Goal: Task Accomplishment & Management: Complete application form

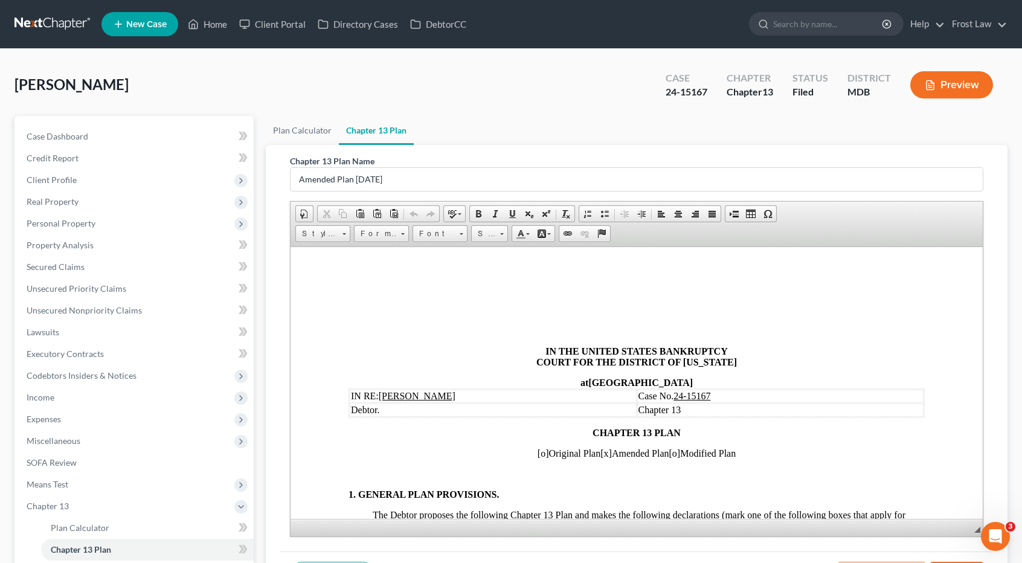
click at [40, 26] on link at bounding box center [52, 24] width 77 height 22
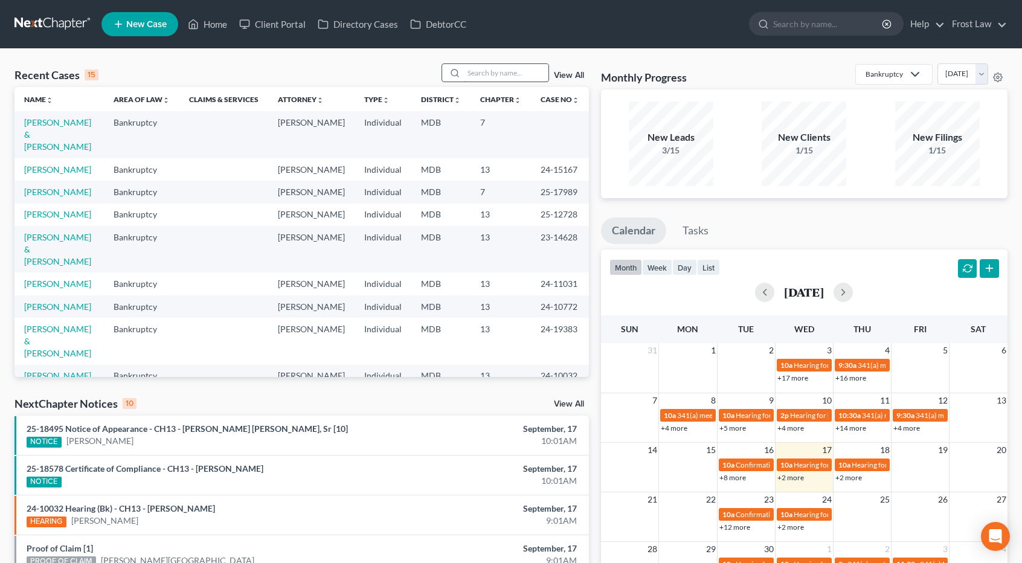
click at [482, 76] on input "search" at bounding box center [506, 73] width 85 height 18
type input "goulaman"
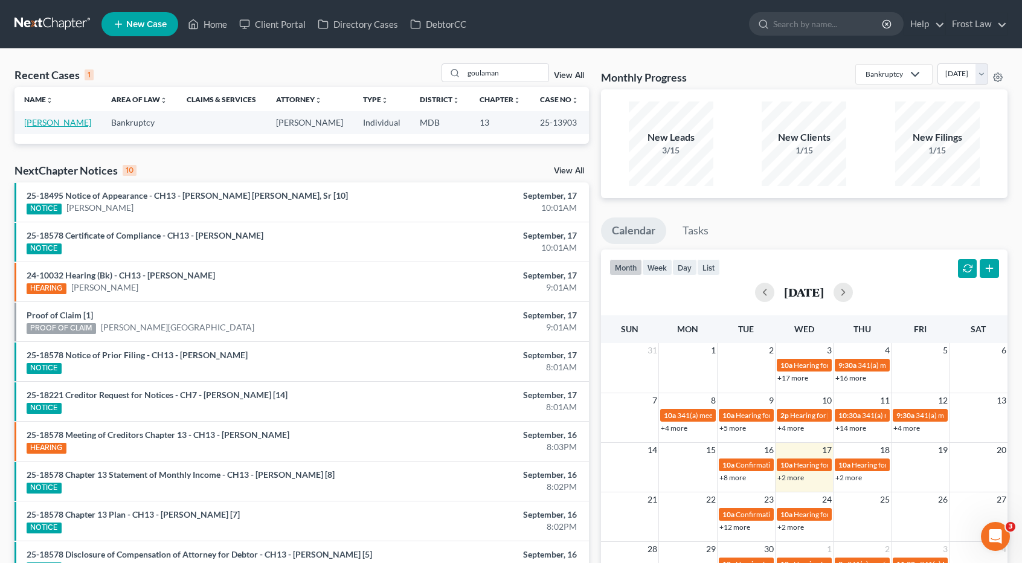
click at [75, 121] on link "[PERSON_NAME]" at bounding box center [57, 122] width 67 height 10
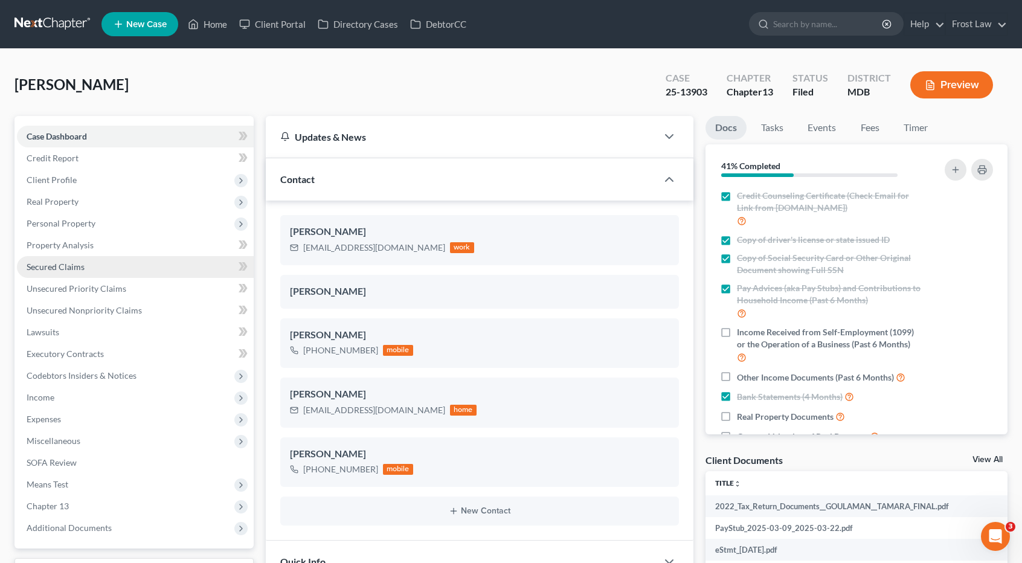
click at [110, 265] on link "Secured Claims" at bounding box center [135, 267] width 237 height 22
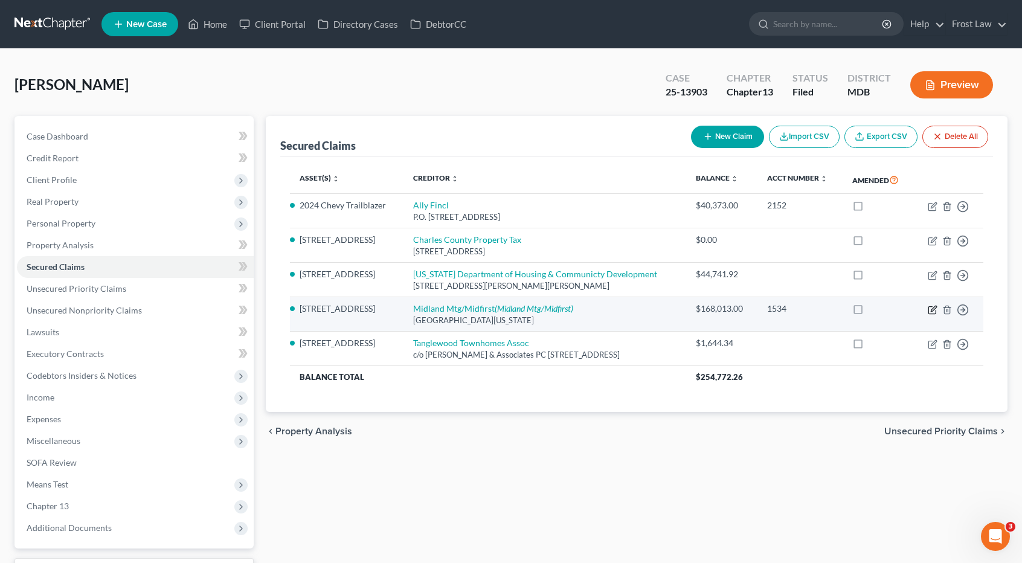
click at [934, 315] on icon "button" at bounding box center [933, 310] width 10 height 10
select select "37"
select select "0"
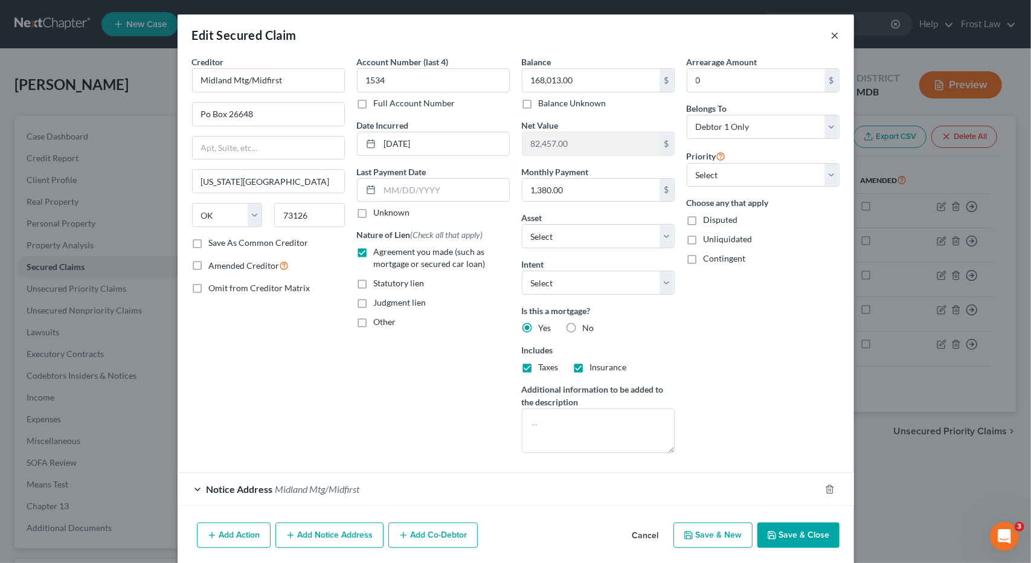
click at [831, 34] on button "×" at bounding box center [835, 35] width 8 height 14
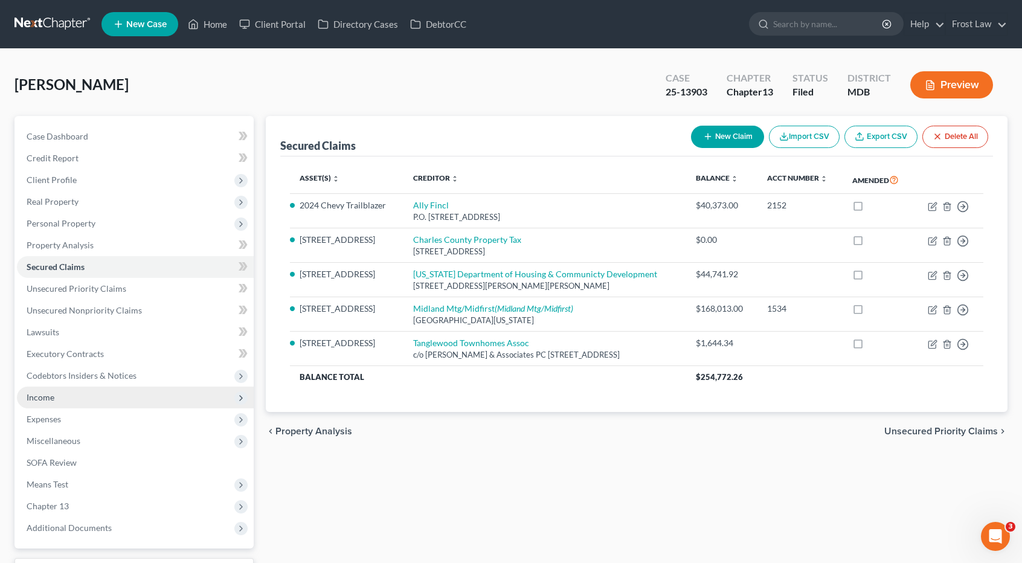
scroll to position [60, 0]
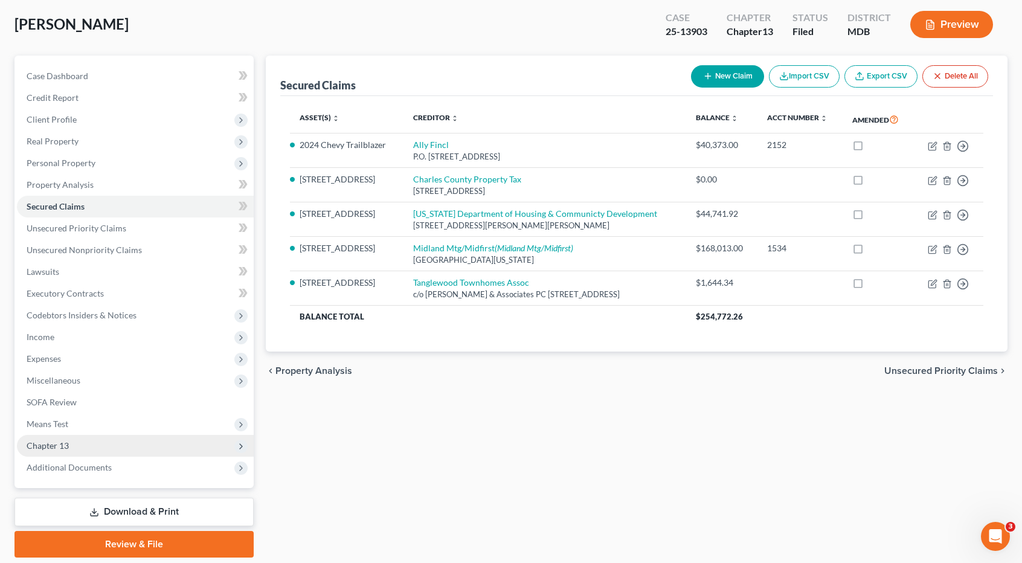
click at [82, 448] on span "Chapter 13" at bounding box center [135, 446] width 237 height 22
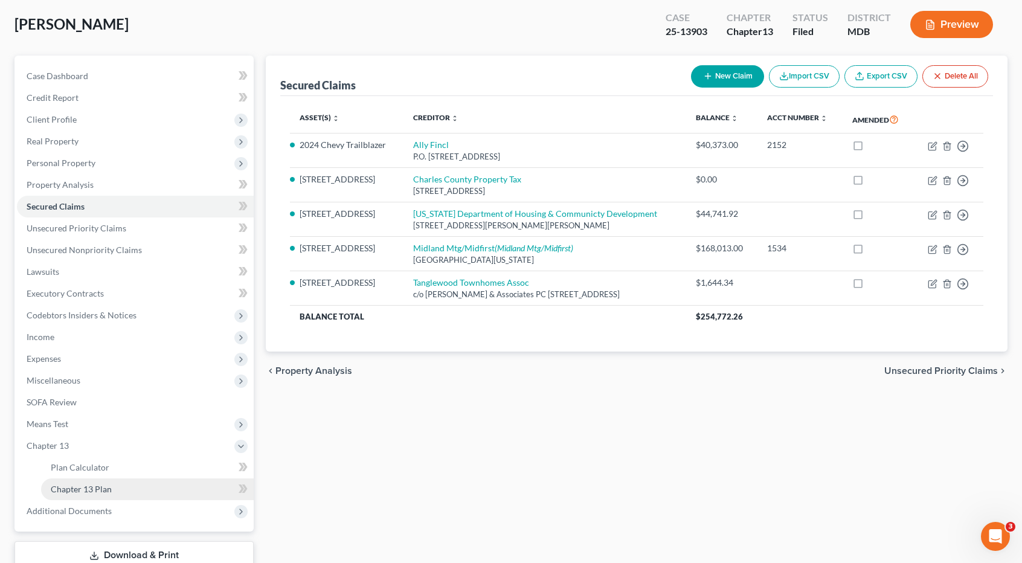
click at [82, 490] on span "Chapter 13 Plan" at bounding box center [81, 489] width 61 height 10
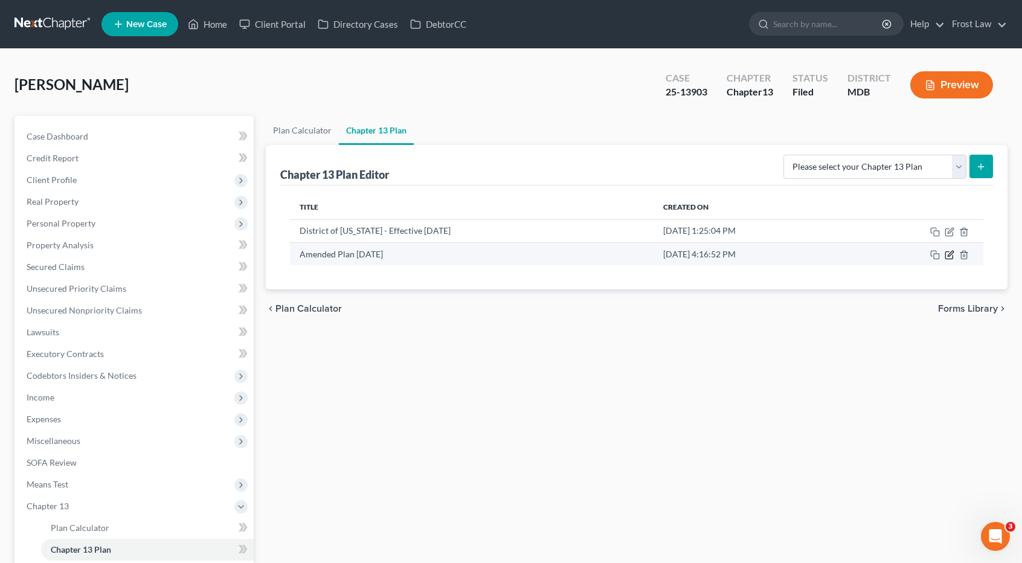
click at [950, 254] on icon "button" at bounding box center [950, 255] width 10 height 10
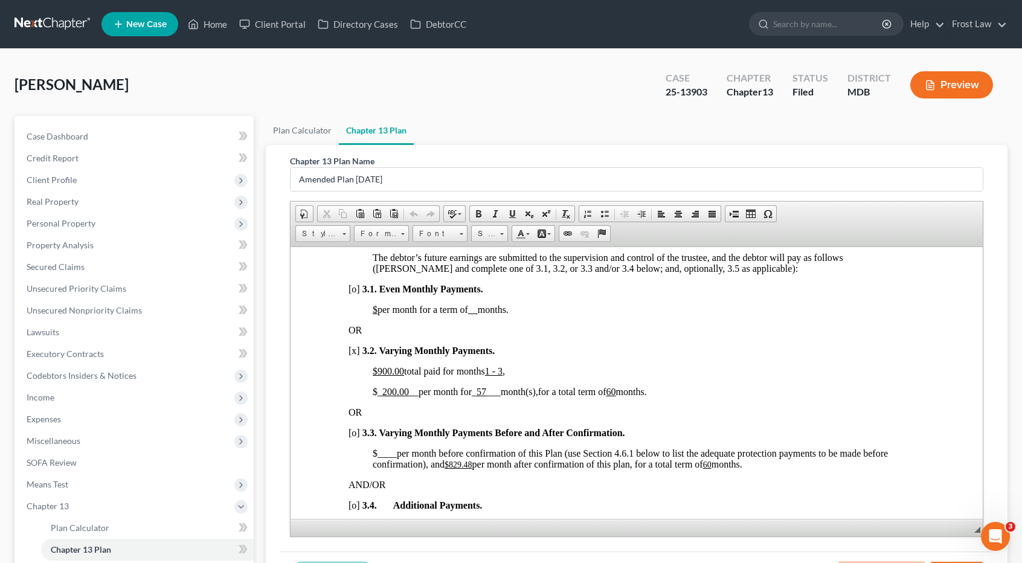
scroll to position [785, 0]
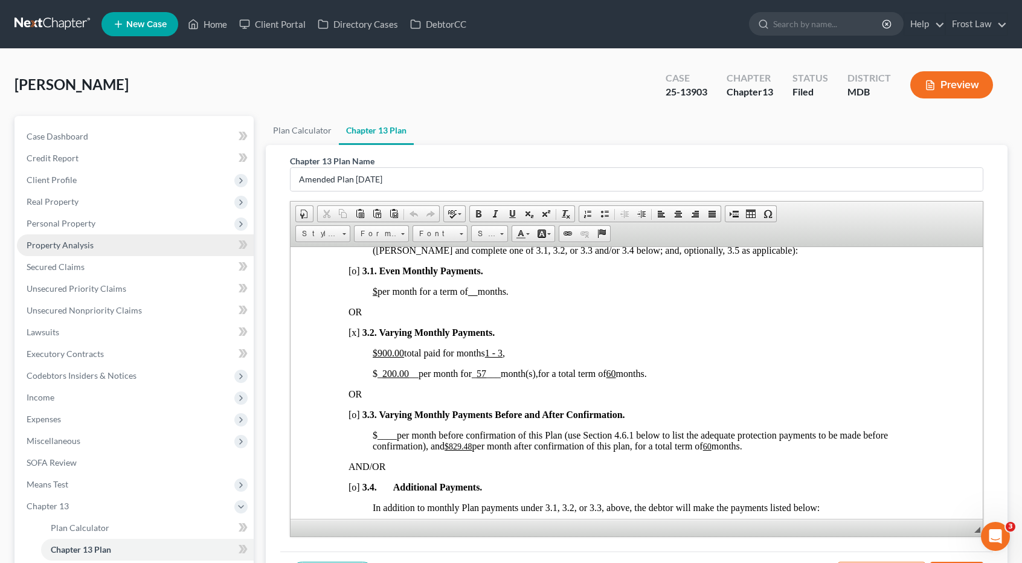
click at [88, 242] on span "Property Analysis" at bounding box center [60, 245] width 67 height 10
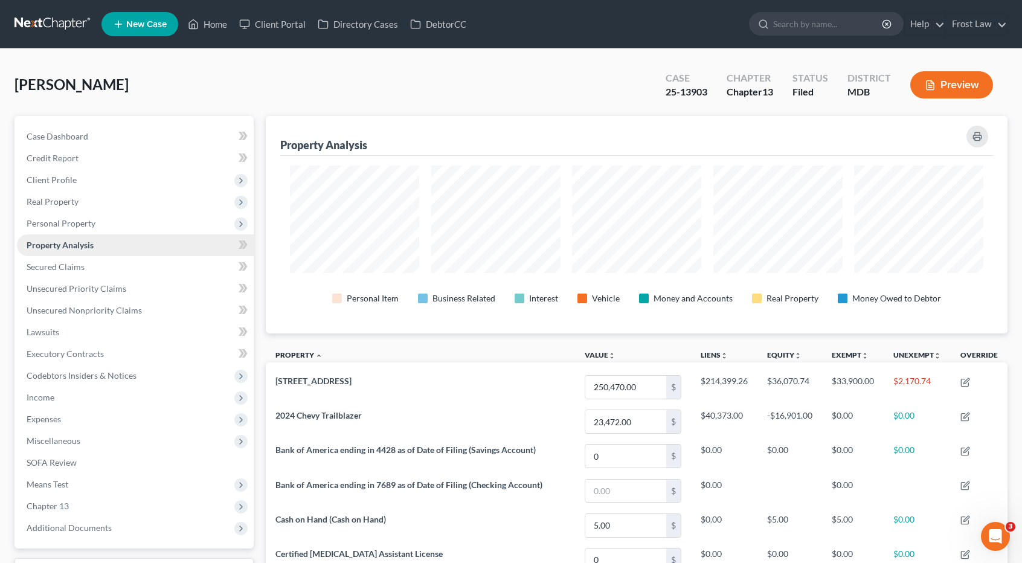
scroll to position [217, 742]
click at [88, 288] on span "Unsecured Priority Claims" at bounding box center [77, 288] width 100 height 10
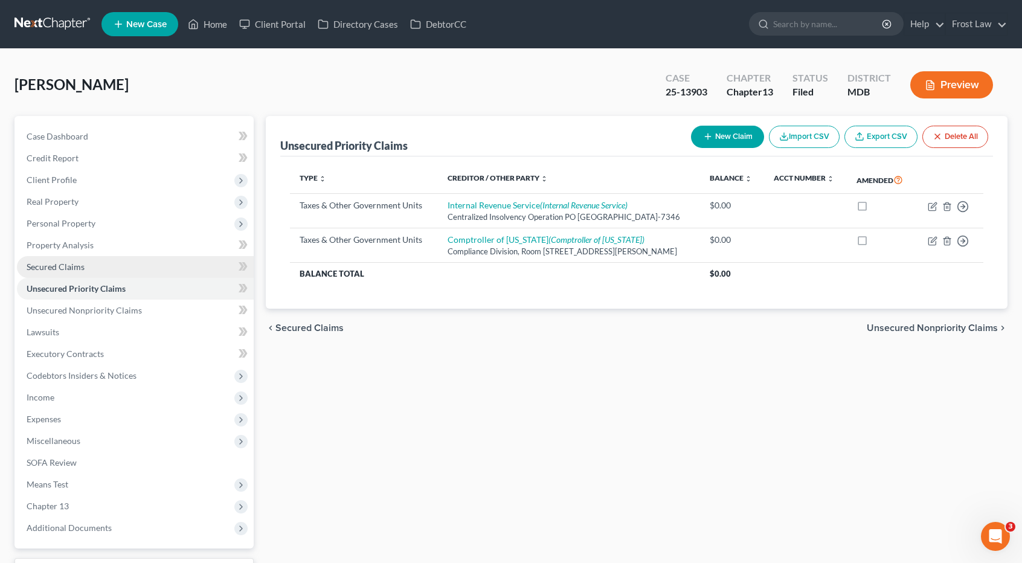
click at [89, 270] on link "Secured Claims" at bounding box center [135, 267] width 237 height 22
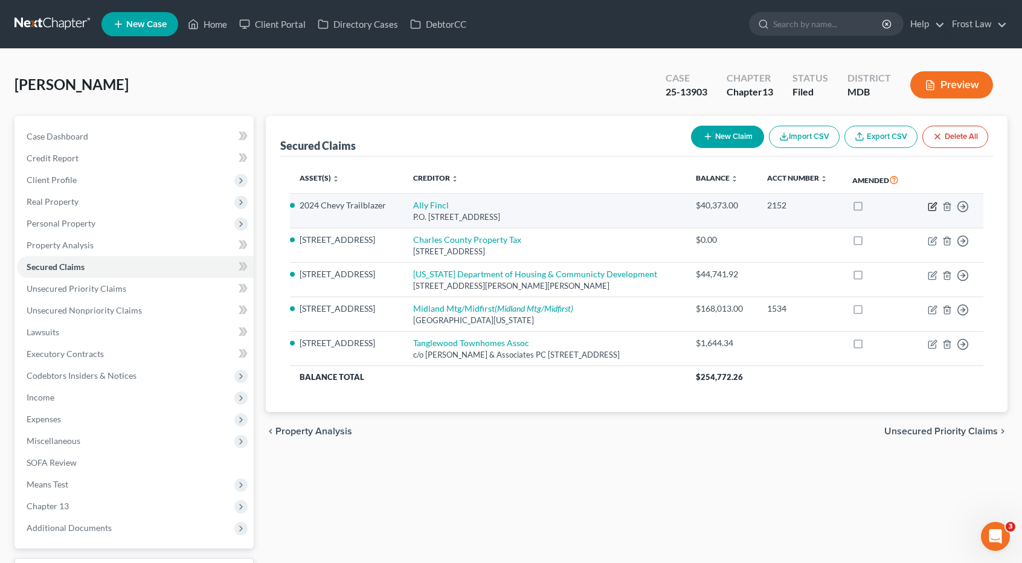
click at [930, 211] on icon "button" at bounding box center [933, 207] width 10 height 10
select select "24"
select select "5"
select select "0"
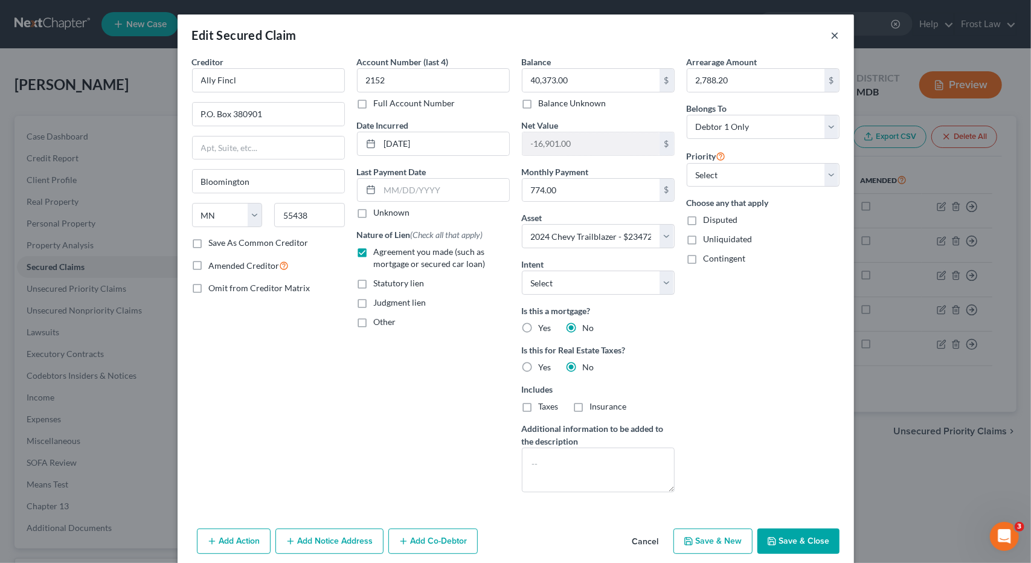
click at [833, 37] on button "×" at bounding box center [835, 35] width 8 height 14
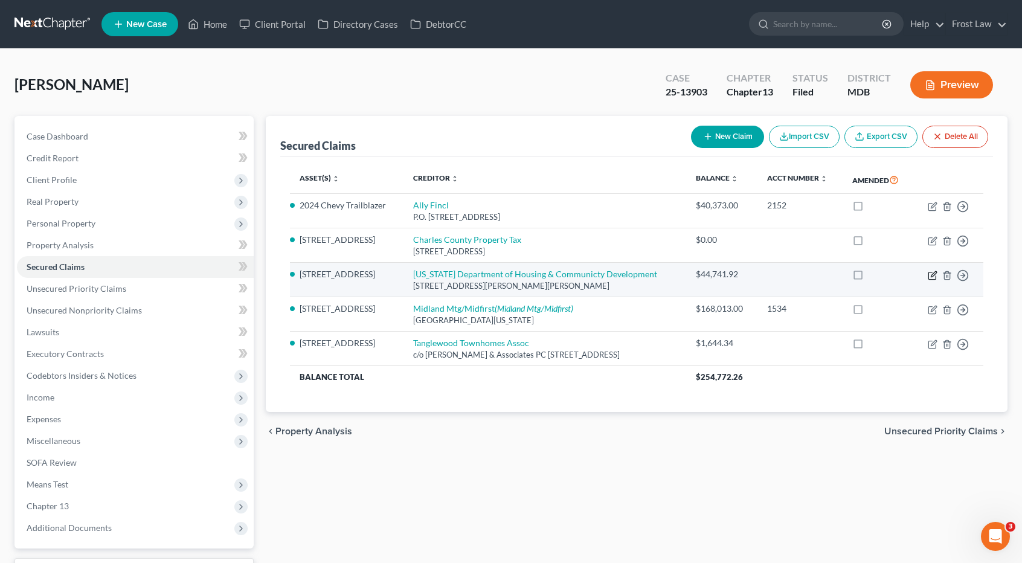
click at [933, 280] on icon "button" at bounding box center [933, 276] width 10 height 10
select select "21"
select select "11"
select select "0"
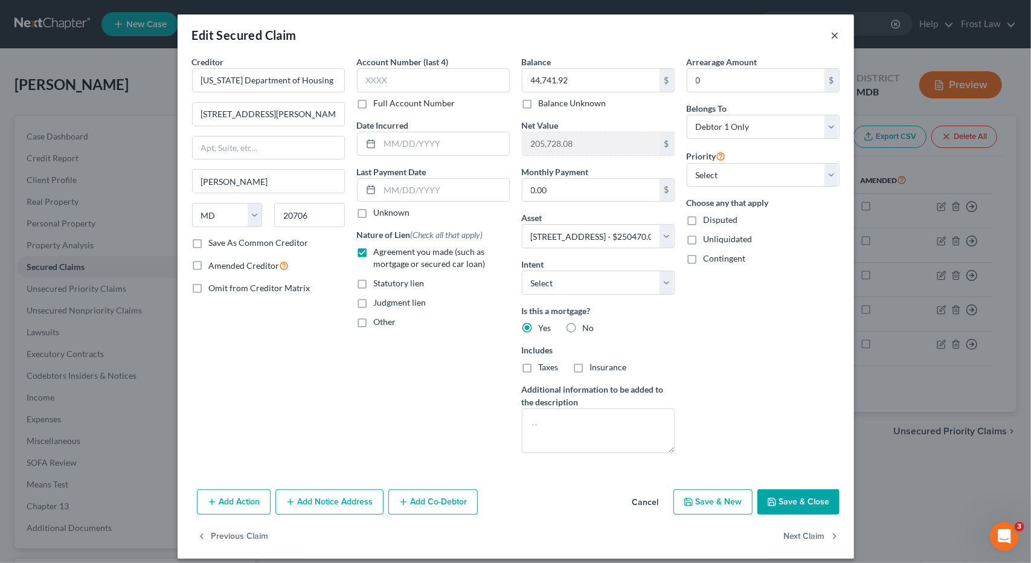
click at [831, 33] on button "×" at bounding box center [835, 35] width 8 height 14
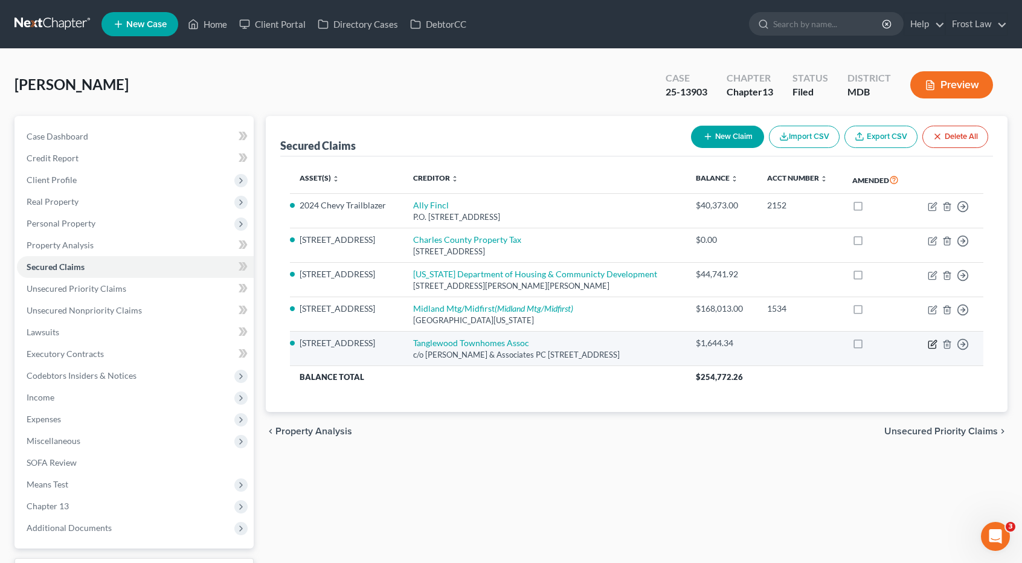
click at [932, 364] on td "Move to E Move to F Move to G Move to Notice Only" at bounding box center [948, 349] width 70 height 34
click at [933, 349] on icon "button" at bounding box center [933, 345] width 10 height 10
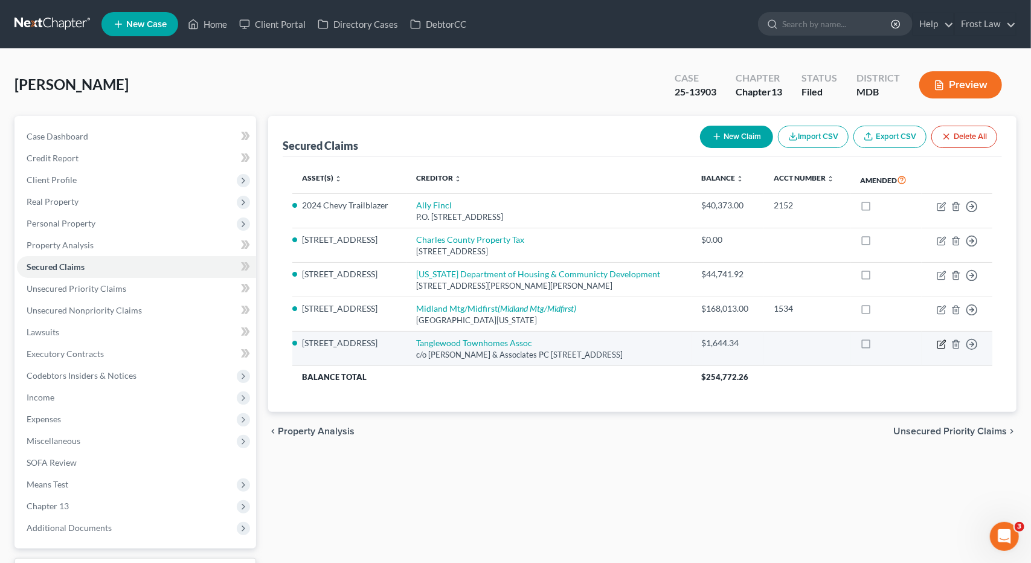
select select "21"
select select "11"
select select "0"
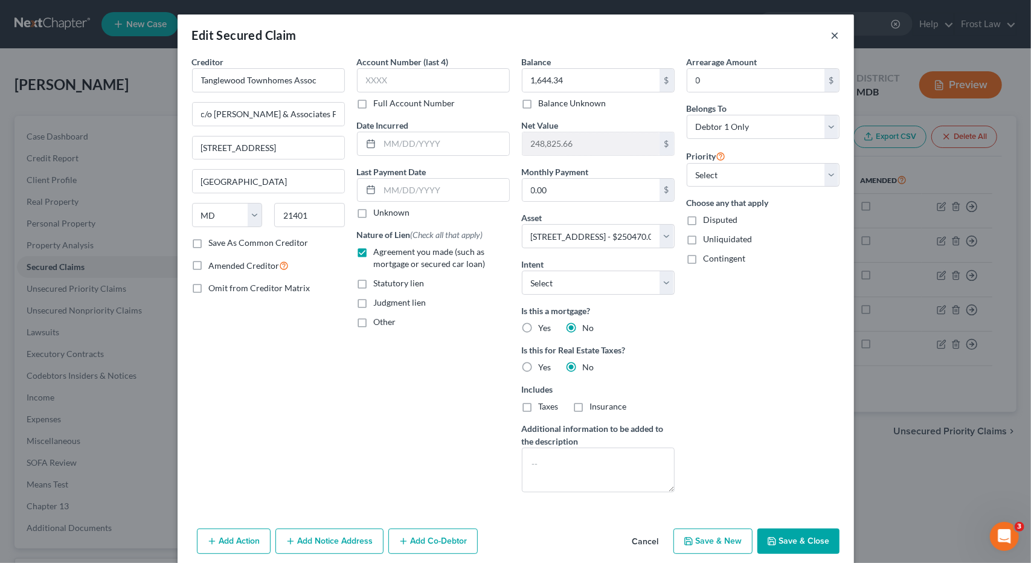
click at [831, 35] on button "×" at bounding box center [835, 35] width 8 height 14
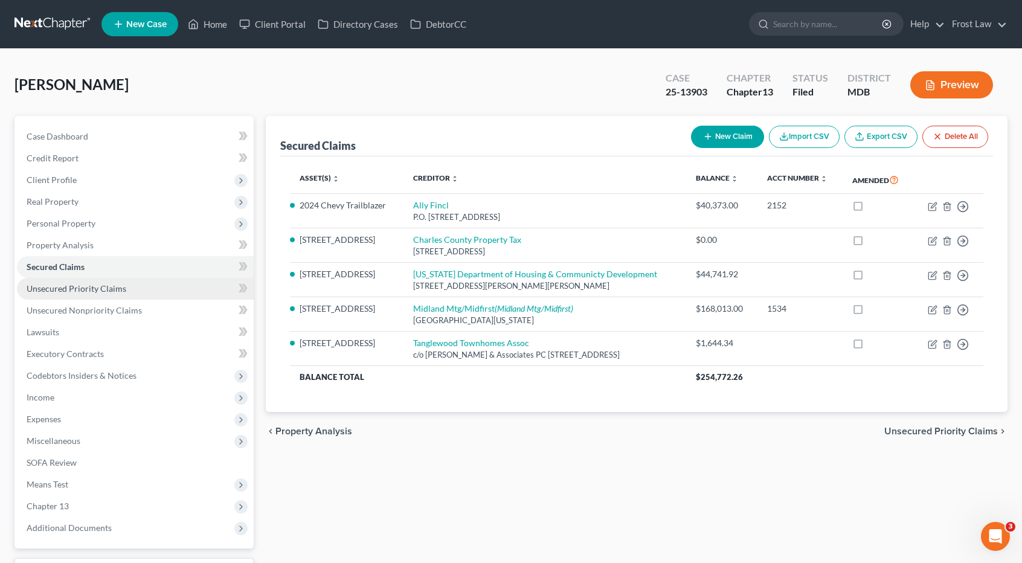
click at [89, 297] on link "Unsecured Priority Claims" at bounding box center [135, 289] width 237 height 22
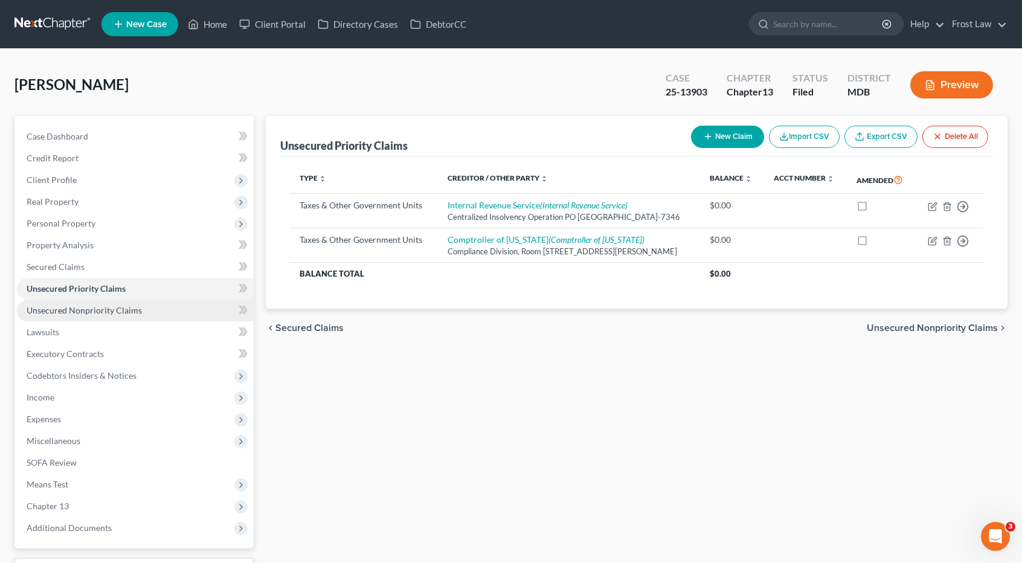
click at [89, 309] on span "Unsecured Nonpriority Claims" at bounding box center [84, 310] width 115 height 10
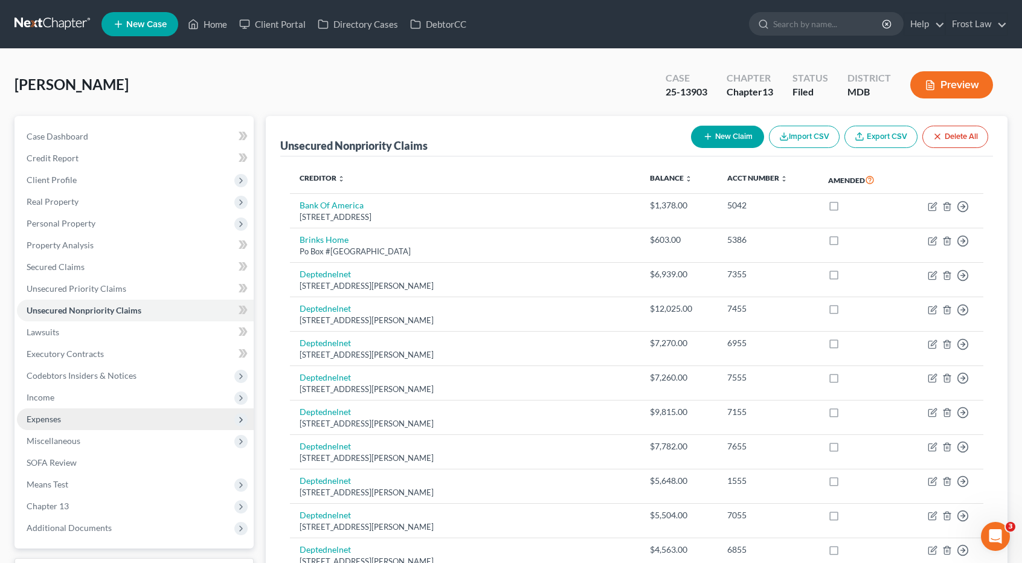
click at [79, 418] on span "Expenses" at bounding box center [135, 419] width 237 height 22
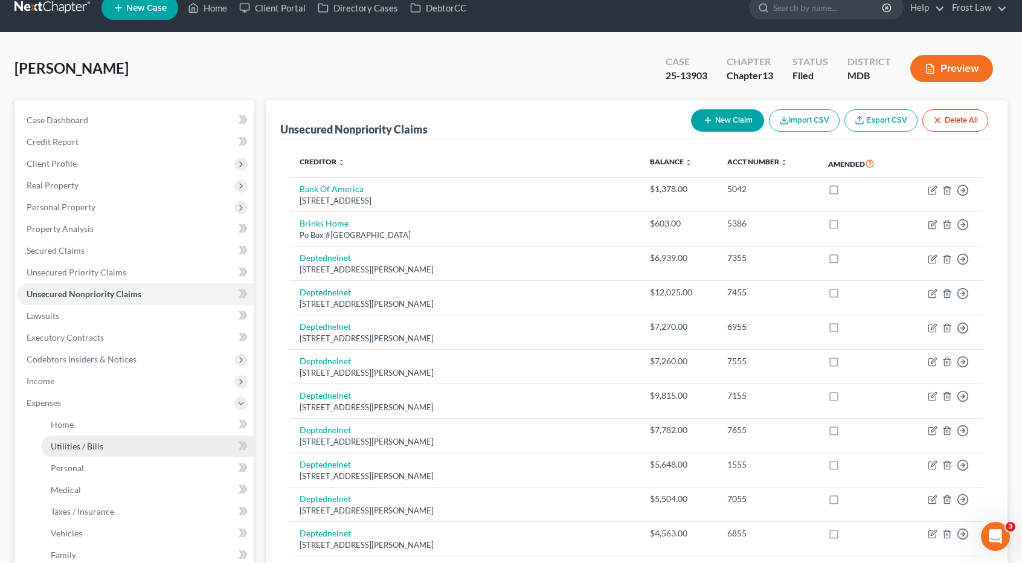
scroll to position [121, 0]
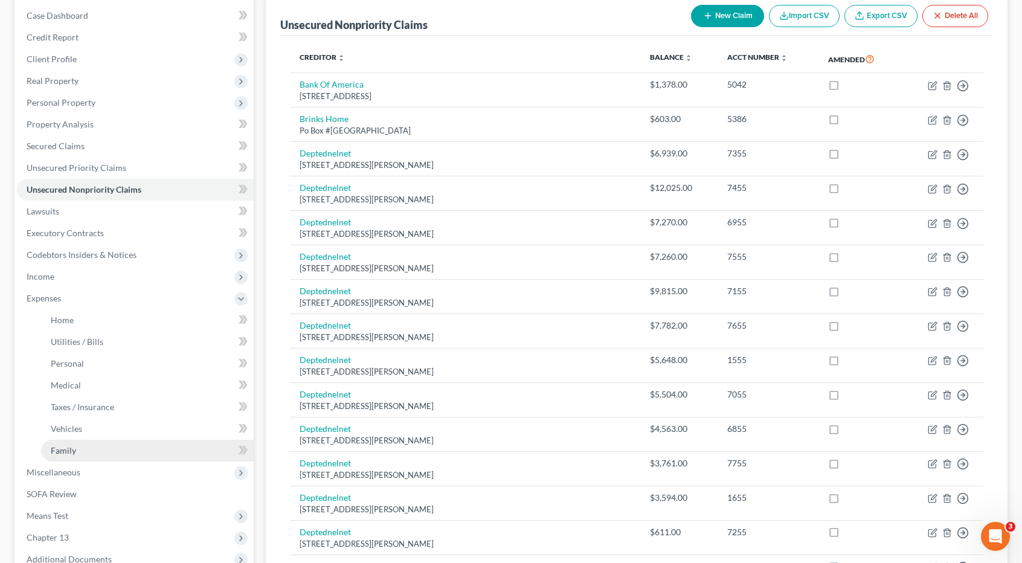
click at [79, 451] on link "Family" at bounding box center [147, 451] width 213 height 22
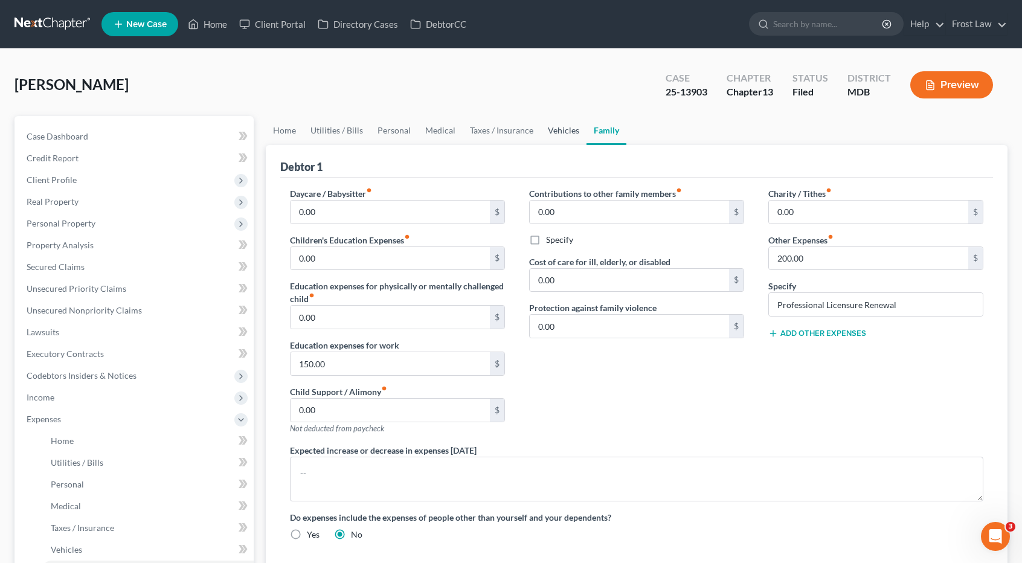
click at [559, 125] on link "Vehicles" at bounding box center [564, 130] width 46 height 29
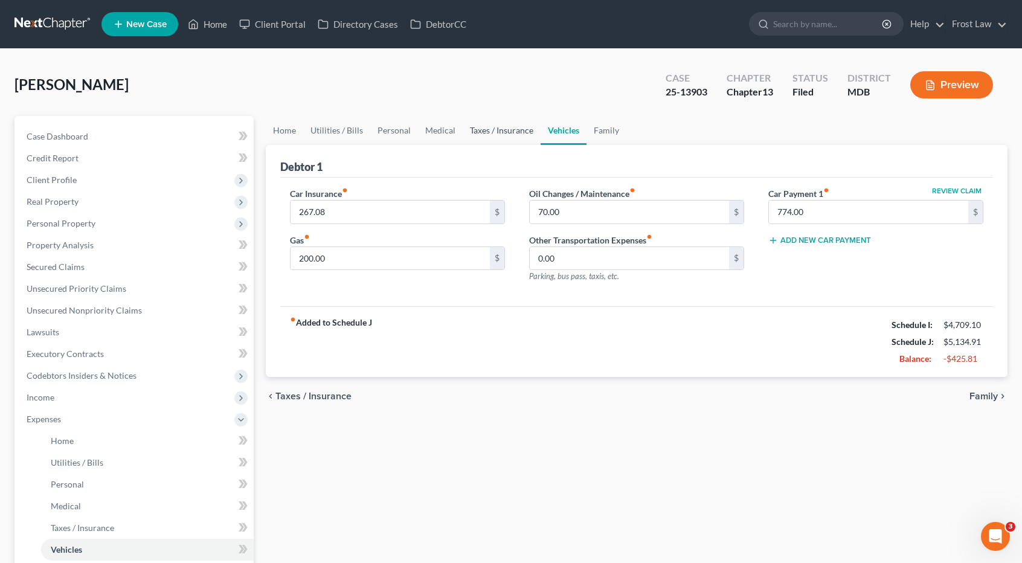
click at [514, 126] on link "Taxes / Insurance" at bounding box center [502, 130] width 78 height 29
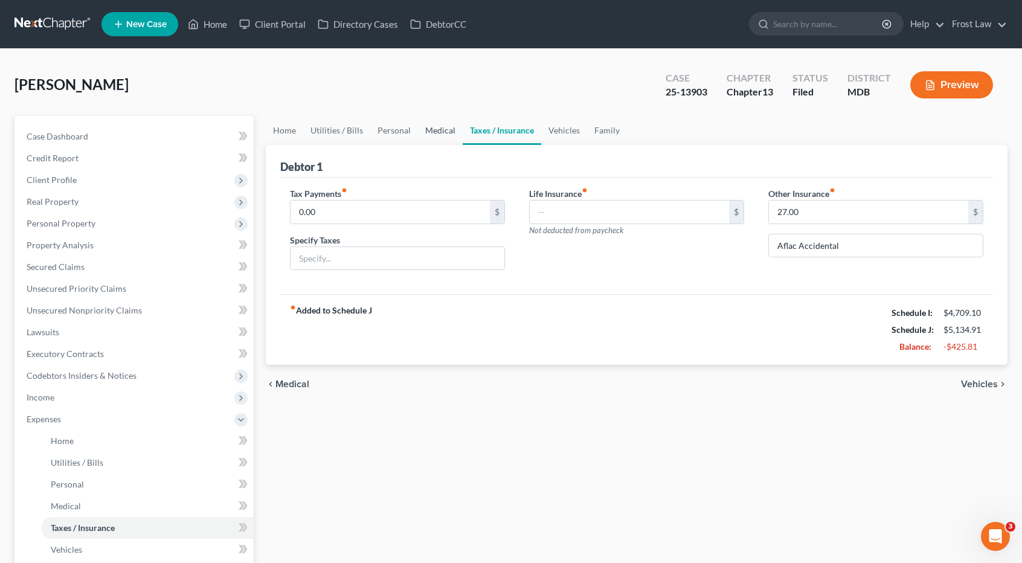
click at [441, 130] on link "Medical" at bounding box center [440, 130] width 45 height 29
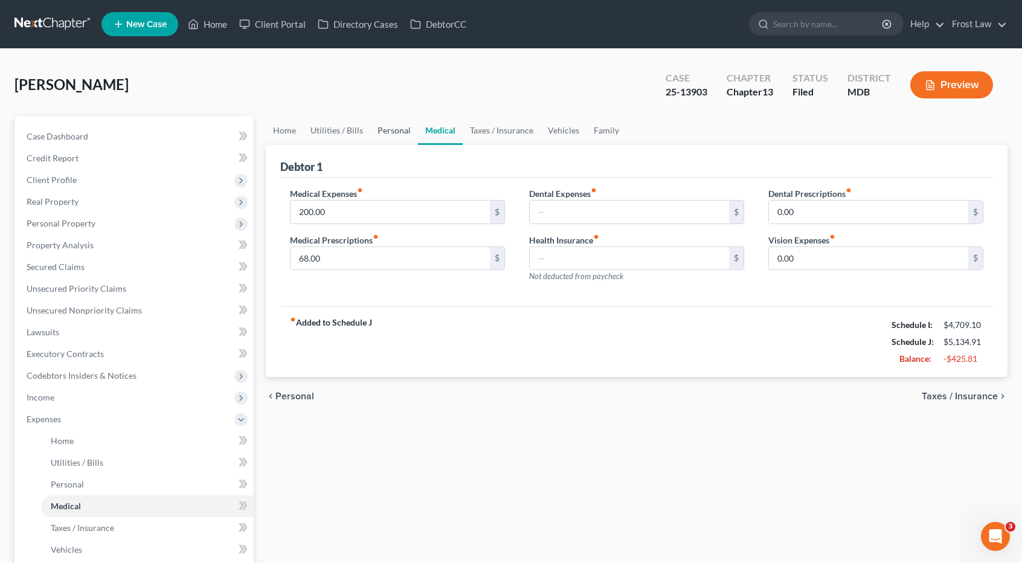
click at [390, 129] on link "Personal" at bounding box center [394, 130] width 48 height 29
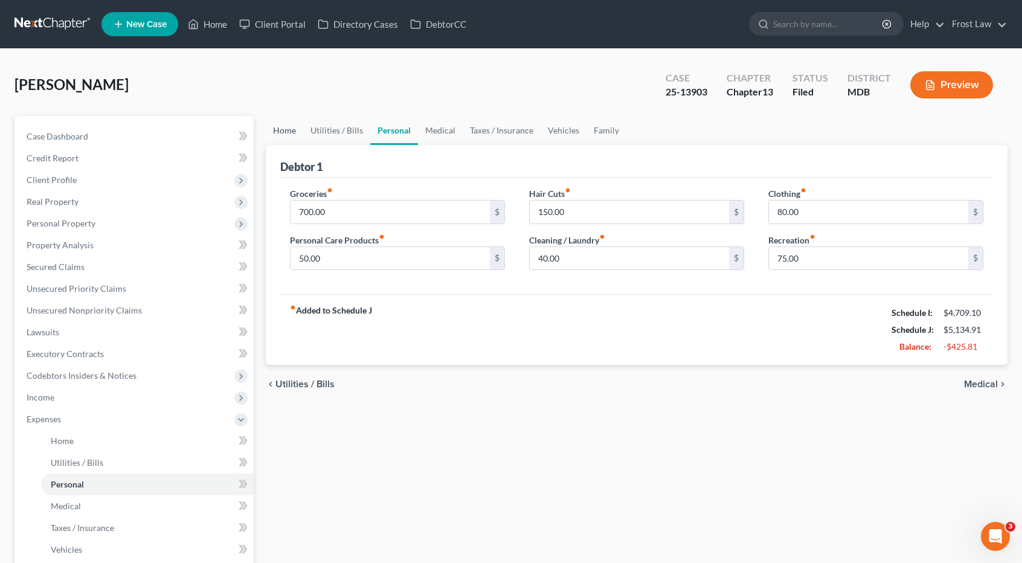
click at [289, 123] on link "Home" at bounding box center [284, 130] width 37 height 29
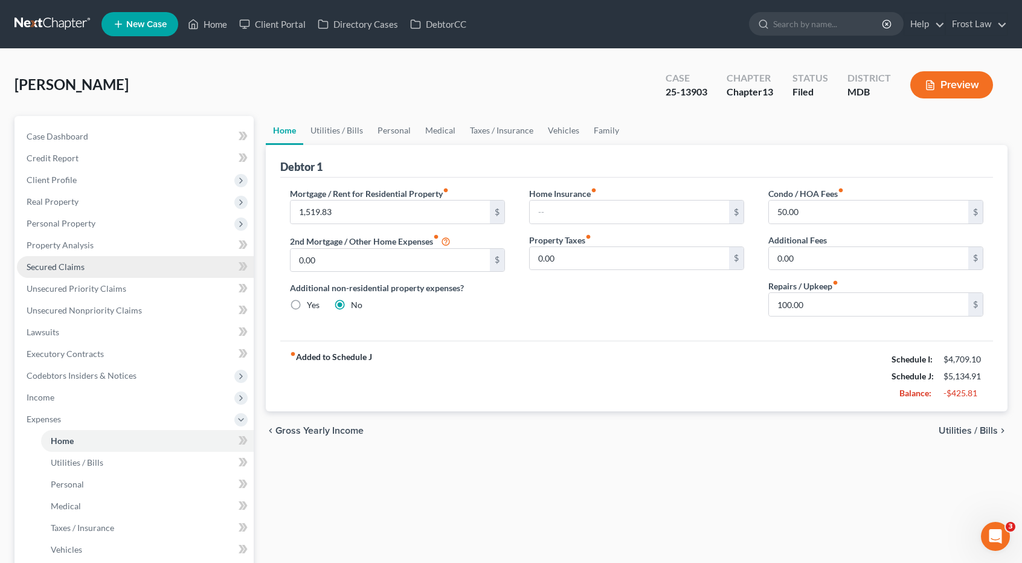
click at [100, 266] on link "Secured Claims" at bounding box center [135, 267] width 237 height 22
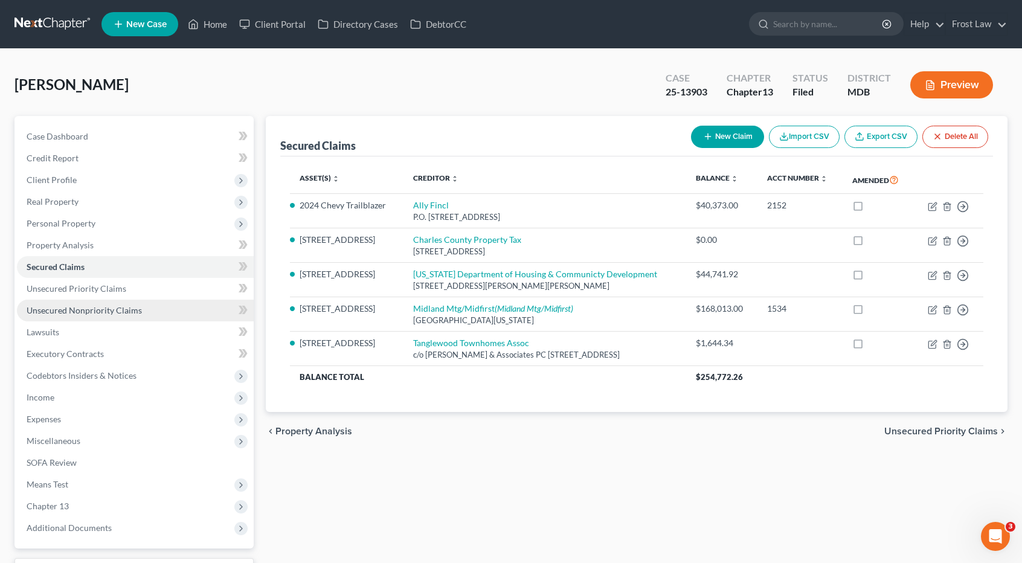
click at [98, 316] on link "Unsecured Nonpriority Claims" at bounding box center [135, 311] width 237 height 22
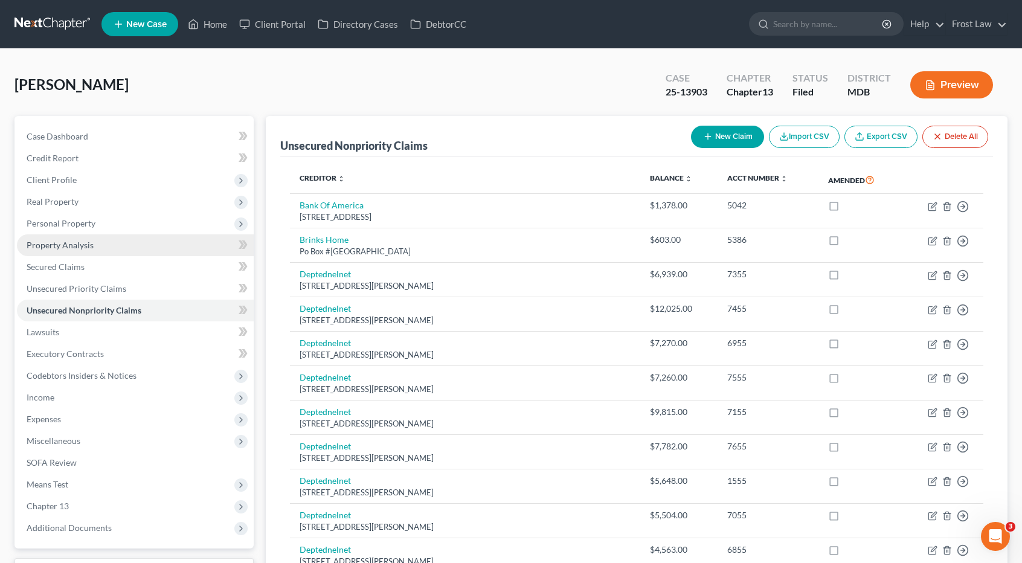
click at [86, 248] on span "Property Analysis" at bounding box center [60, 245] width 67 height 10
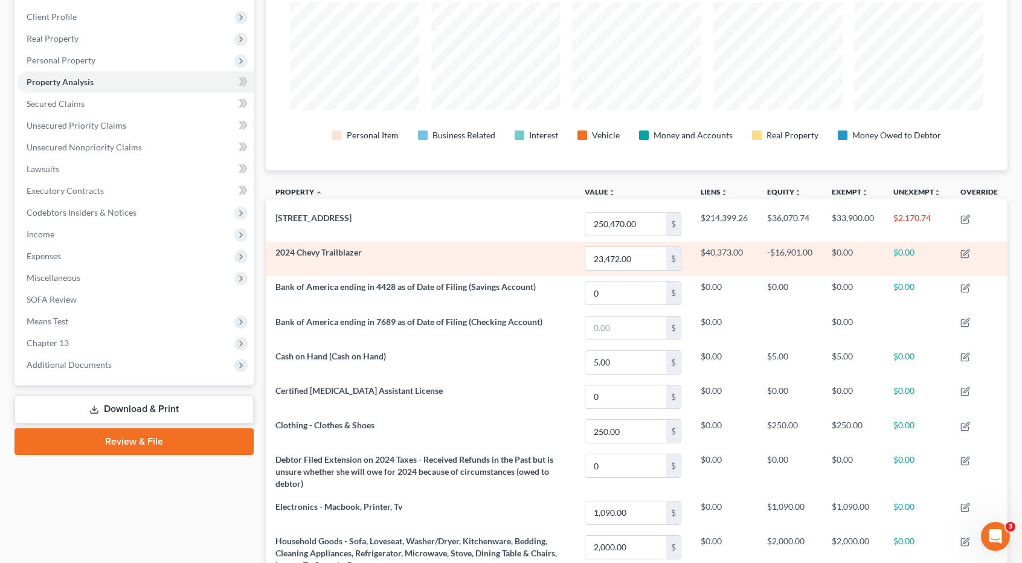
scroll to position [161, 0]
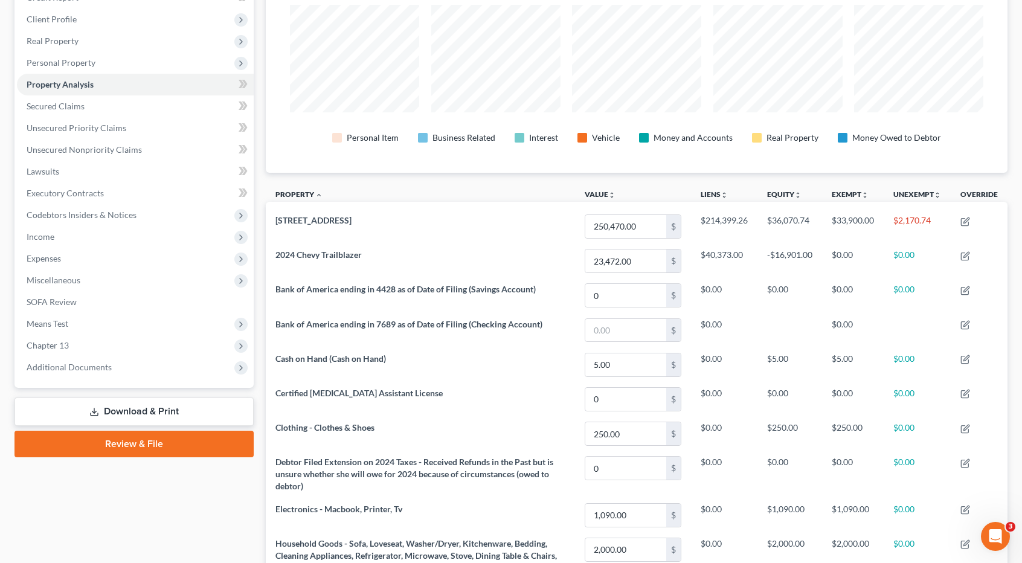
drag, startPoint x: 365, startPoint y: 219, endPoint x: 265, endPoint y: 223, distance: 100.4
click at [265, 223] on div "Property Analysis Personal Item Business Related Interest Vehicle Money and Acc…" at bounding box center [637, 389] width 754 height 869
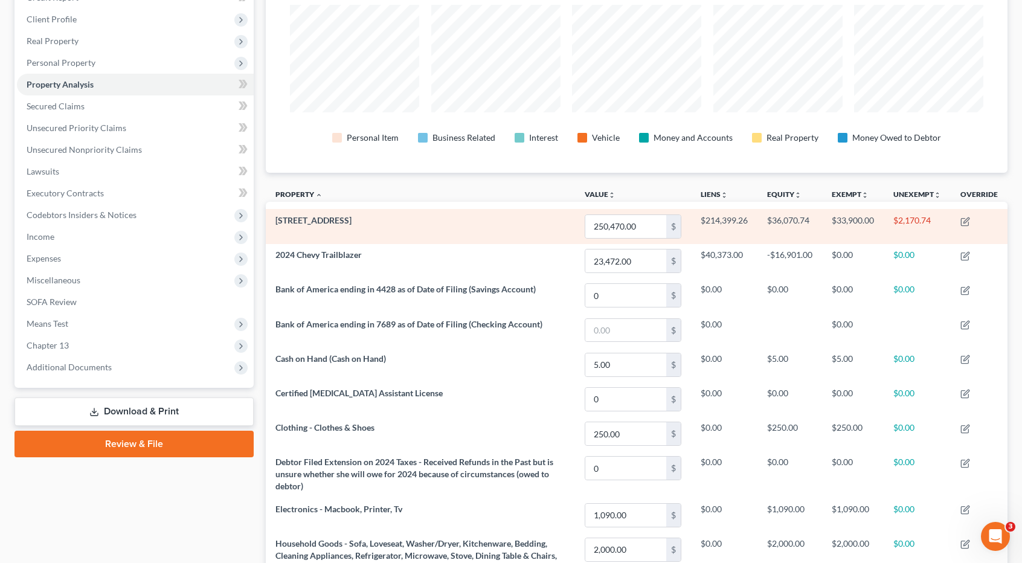
click at [275, 221] on td "[STREET_ADDRESS]" at bounding box center [420, 226] width 309 height 34
click at [279, 219] on span "[STREET_ADDRESS]" at bounding box center [313, 220] width 76 height 10
click at [277, 219] on span "[STREET_ADDRESS]" at bounding box center [313, 220] width 76 height 10
drag, startPoint x: 374, startPoint y: 218, endPoint x: 278, endPoint y: 225, distance: 96.3
click at [278, 225] on td "[STREET_ADDRESS]" at bounding box center [420, 226] width 309 height 34
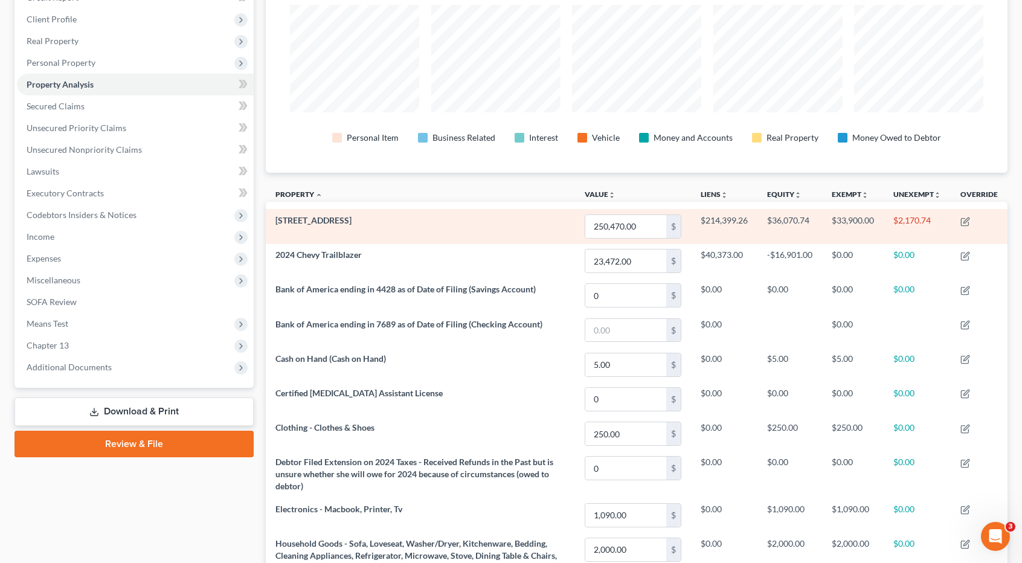
copy span "[STREET_ADDRESS]"
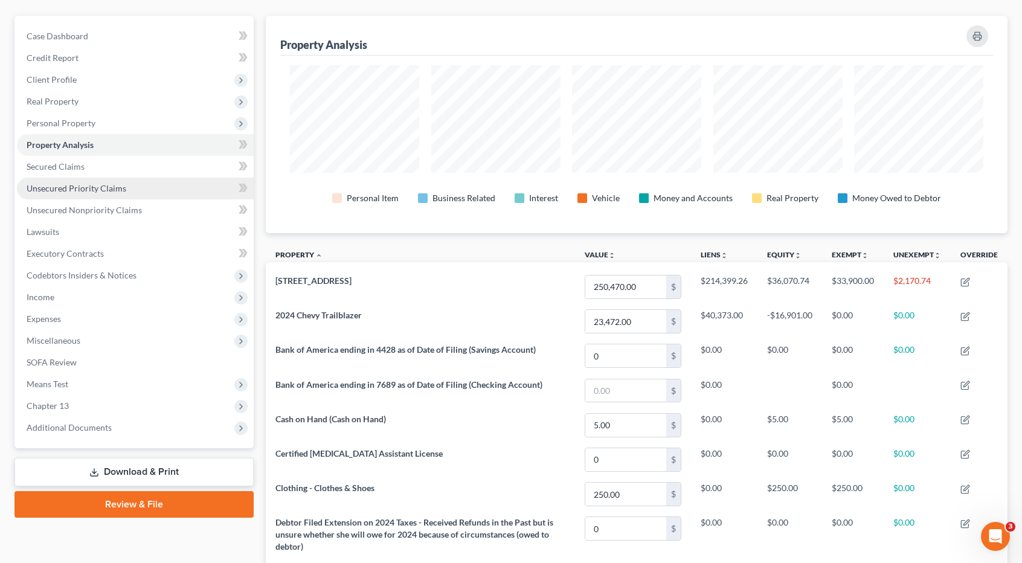
click at [80, 185] on span "Unsecured Priority Claims" at bounding box center [77, 188] width 100 height 10
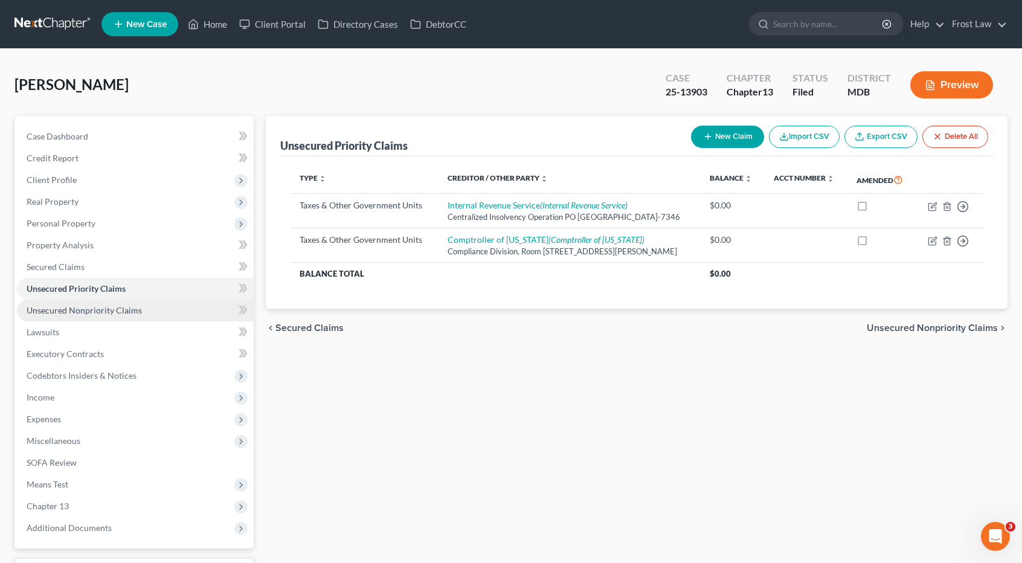
click at [98, 313] on span "Unsecured Nonpriority Claims" at bounding box center [84, 310] width 115 height 10
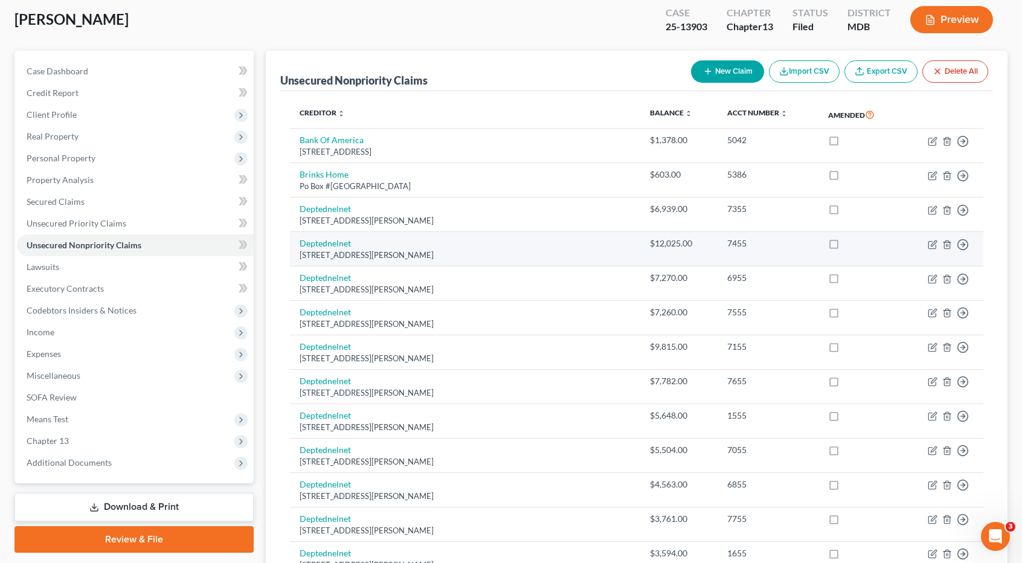
scroll to position [40, 0]
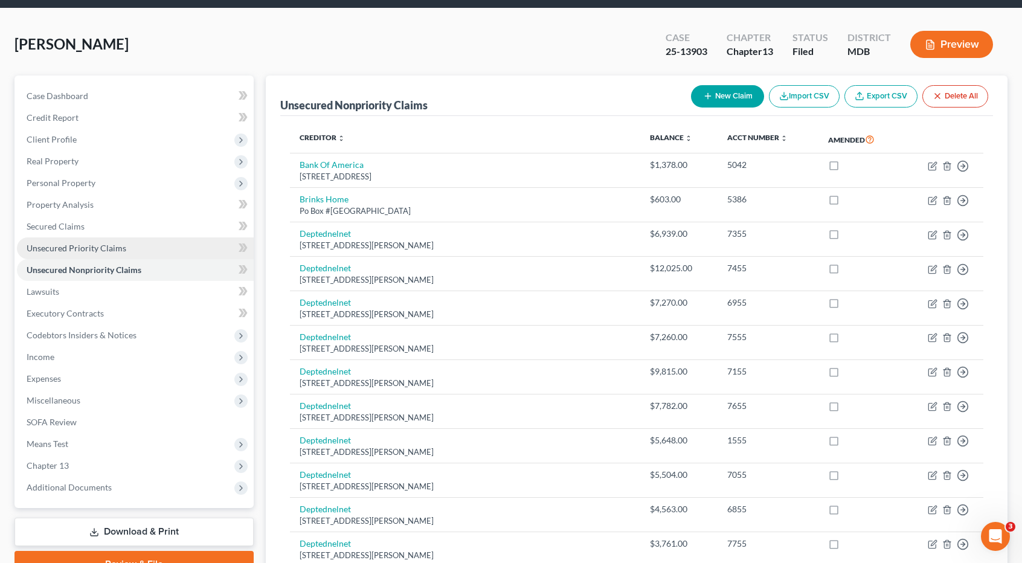
click at [103, 243] on span "Unsecured Priority Claims" at bounding box center [77, 248] width 100 height 10
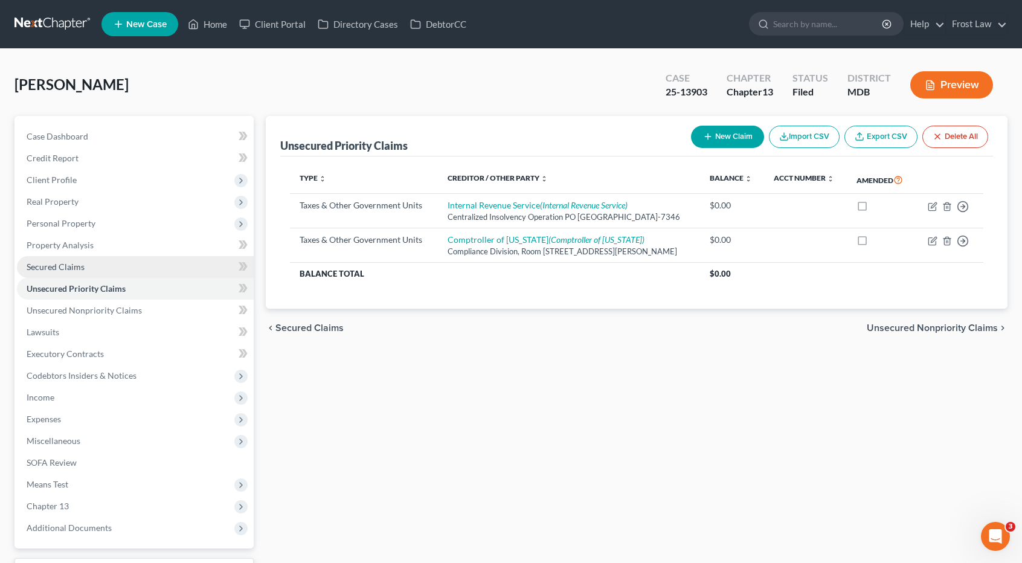
click at [82, 266] on span "Secured Claims" at bounding box center [56, 267] width 58 height 10
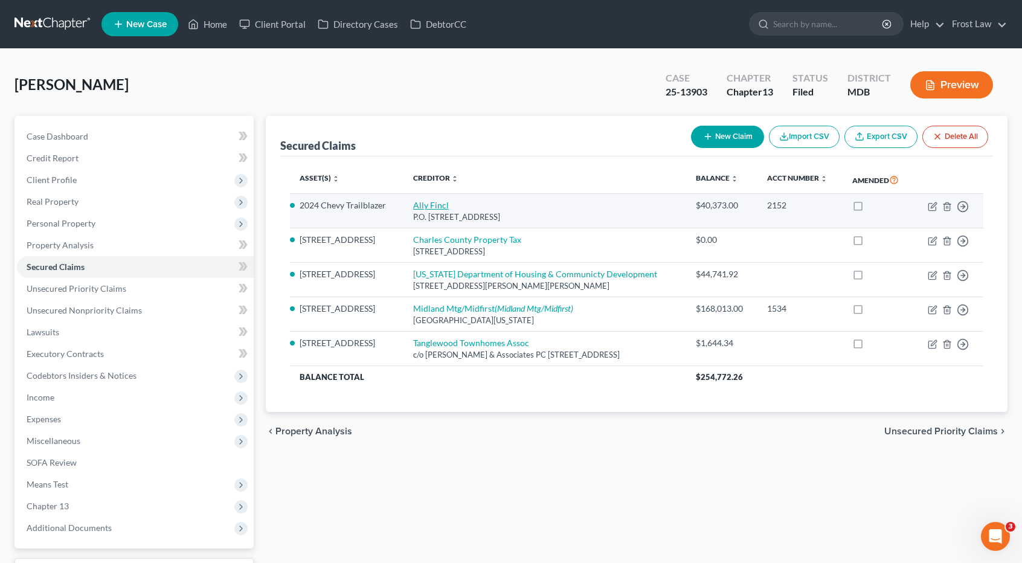
click at [422, 210] on link "Ally Fincl" at bounding box center [431, 205] width 36 height 10
select select "24"
select select "5"
select select "0"
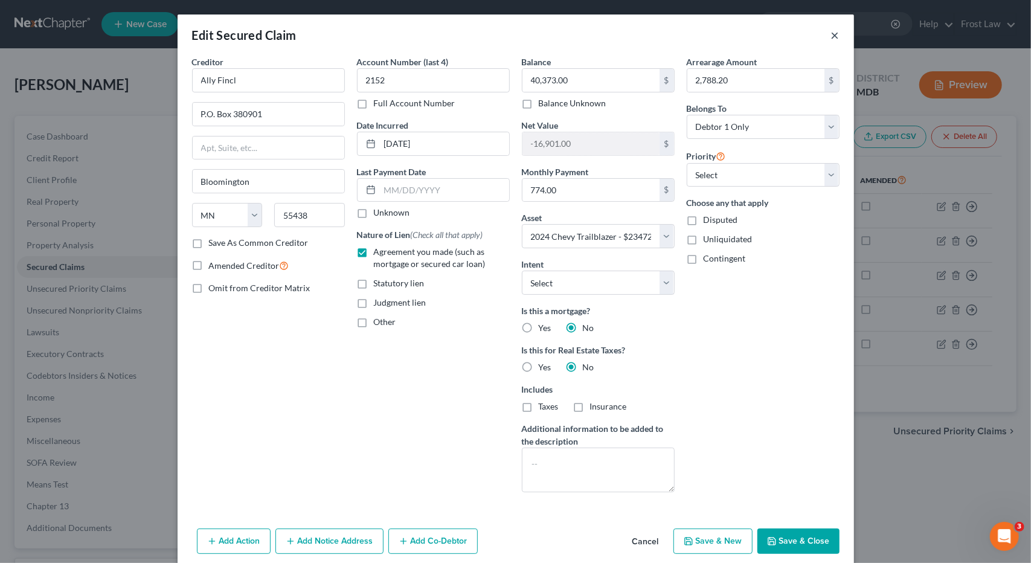
drag, startPoint x: 830, startPoint y: 38, endPoint x: 820, endPoint y: 42, distance: 10.6
click at [831, 38] on button "×" at bounding box center [835, 35] width 8 height 14
